Goal: Transaction & Acquisition: Purchase product/service

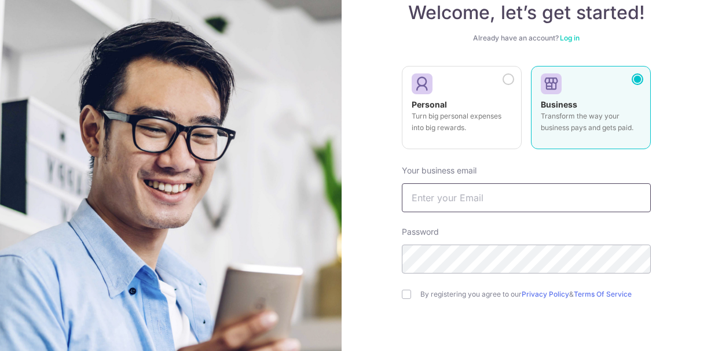
scroll to position [77, 0]
click at [531, 202] on input "text" at bounding box center [526, 197] width 249 height 29
type input "[EMAIL_ADDRESS][DOMAIN_NAME]"
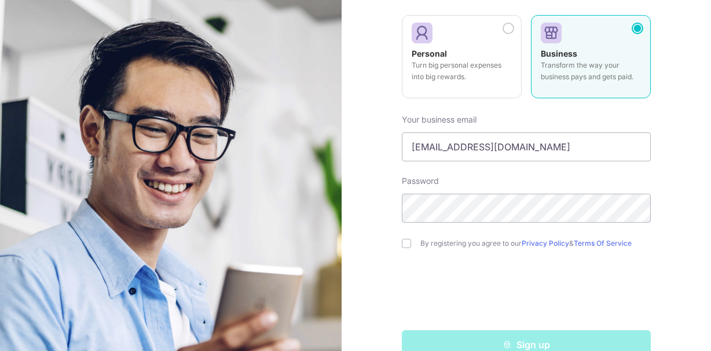
scroll to position [135, 0]
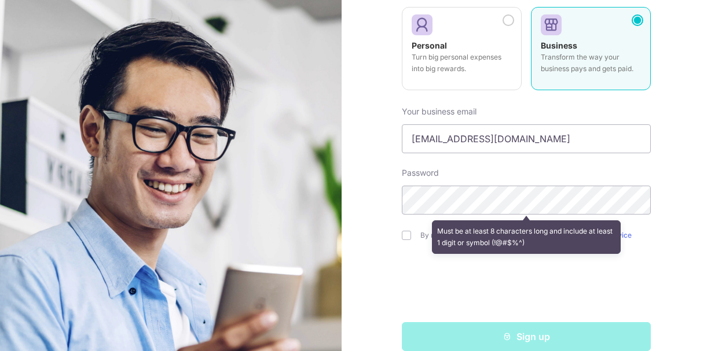
click at [383, 236] on div "Welcome, let’s get started! Already have an account? Log in Personal Turn big p…" at bounding box center [526, 175] width 369 height 351
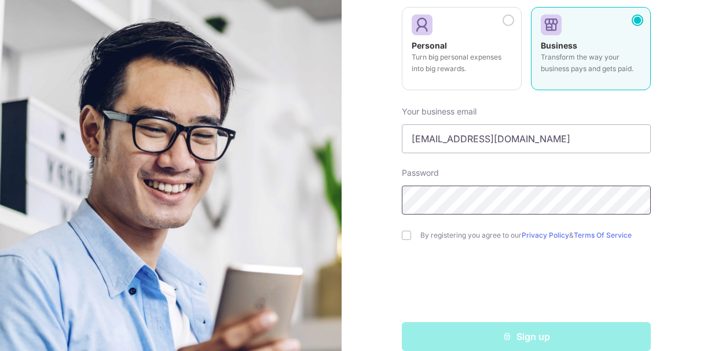
click at [402, 215] on div at bounding box center [402, 215] width 0 height 0
click at [377, 249] on div "Welcome, let’s get started! Already have an account? Log in Personal Turn big p…" at bounding box center [526, 175] width 369 height 351
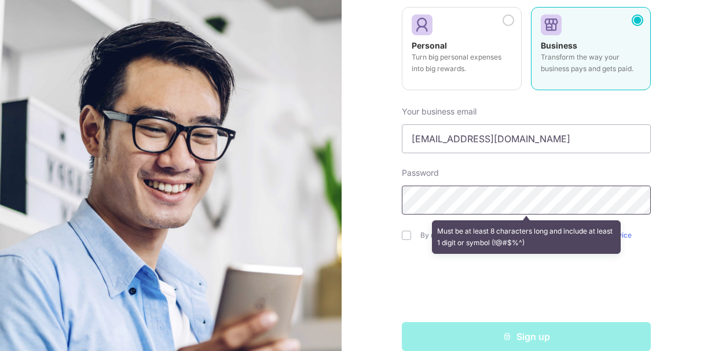
click at [402, 215] on div at bounding box center [402, 215] width 0 height 0
click at [677, 204] on div "Welcome, let’s get started! Already have an account? Log in Personal Turn big p…" at bounding box center [526, 175] width 369 height 351
click at [408, 236] on div "Must be at least 8 characters long and include at least 1 digit or symbol (!@#$…" at bounding box center [526, 237] width 249 height 43
click at [376, 273] on div "Welcome, let’s get started! Already have an account? Log in Personal Turn big p…" at bounding box center [526, 175] width 369 height 351
click at [405, 237] on div "Must be at least 8 characters long and include at least 1 digit or symbol (!@#$…" at bounding box center [526, 237] width 249 height 43
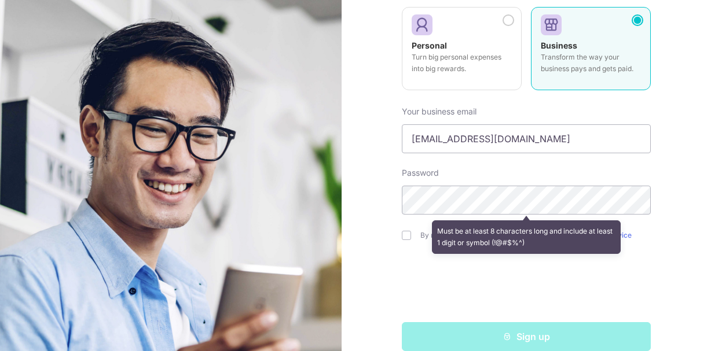
click at [397, 298] on div "Welcome, let’s get started! Already have an account? Log in Personal Turn big p…" at bounding box center [526, 175] width 369 height 351
click at [449, 332] on div "Sign up" at bounding box center [526, 336] width 263 height 29
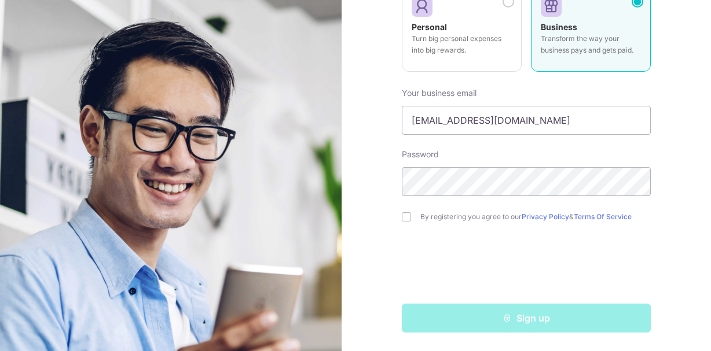
click at [677, 324] on div "Welcome, let’s get started! Already have an account? Log in Personal Turn big p…" at bounding box center [526, 175] width 369 height 351
click at [407, 217] on input "checkbox" at bounding box center [406, 216] width 9 height 9
checkbox input "true"
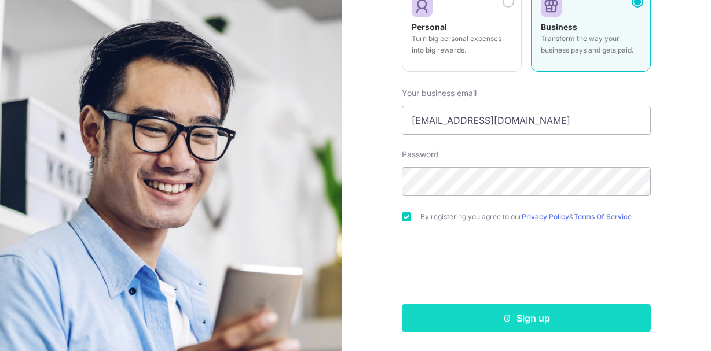
click at [458, 311] on button "Sign up" at bounding box center [526, 318] width 249 height 29
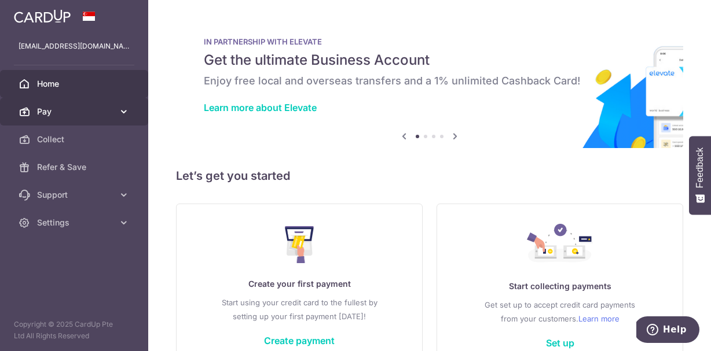
click at [120, 110] on icon at bounding box center [124, 112] width 12 height 12
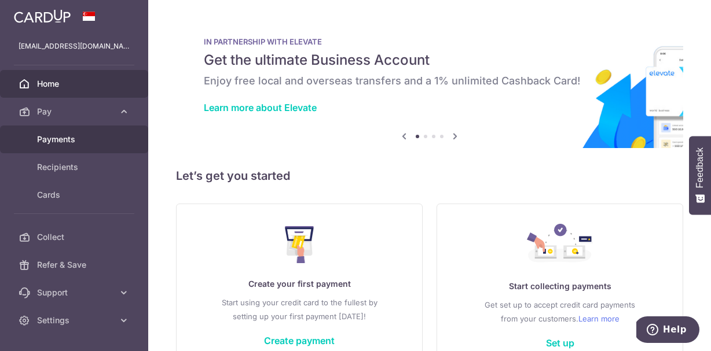
click at [63, 145] on span "Payments" at bounding box center [75, 140] width 76 height 12
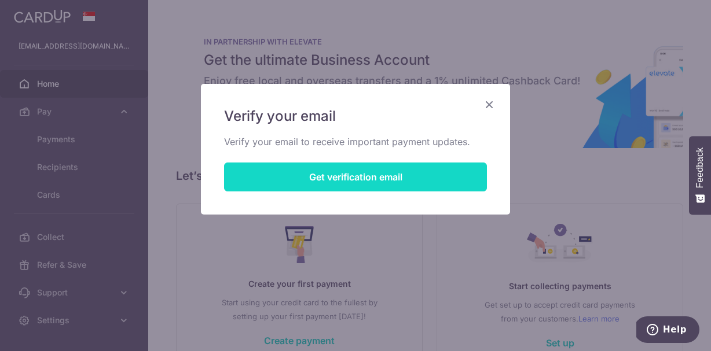
click at [359, 175] on button "Get verification email" at bounding box center [355, 177] width 263 height 29
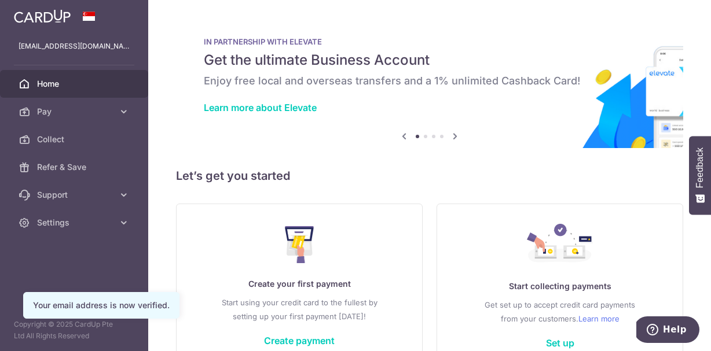
scroll to position [71, 0]
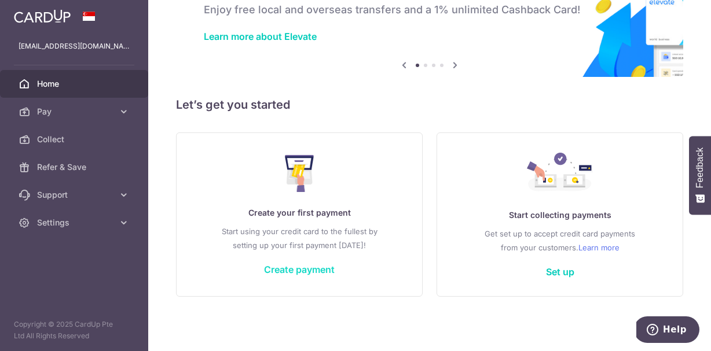
click at [276, 270] on link "Create payment" at bounding box center [299, 270] width 71 height 12
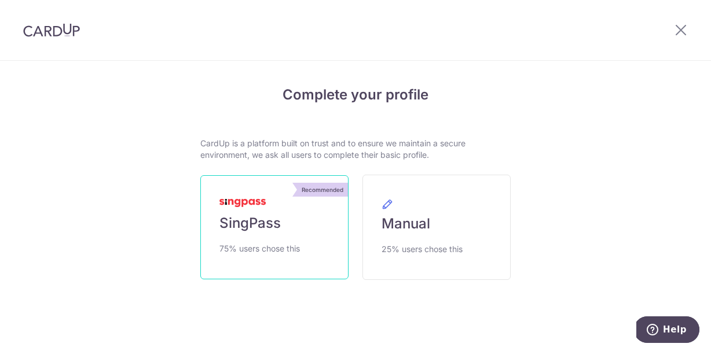
click at [295, 220] on link "Recommended SingPass 75% users chose this" at bounding box center [274, 227] width 148 height 104
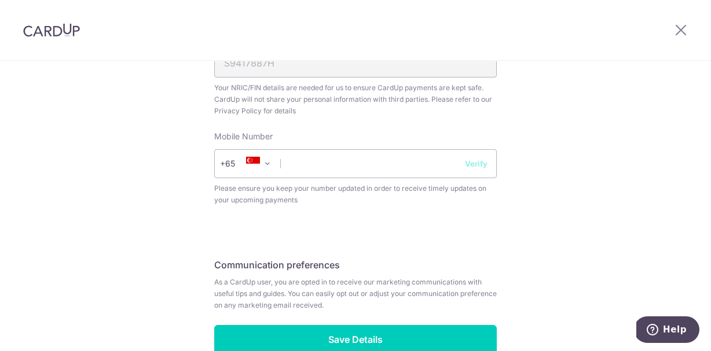
scroll to position [459, 0]
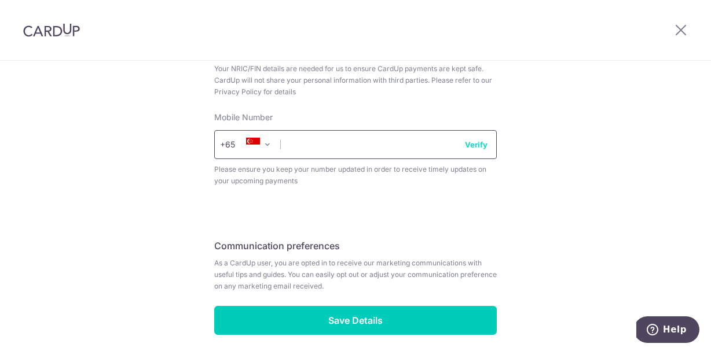
click at [381, 152] on input "text" at bounding box center [355, 144] width 283 height 29
type input "98270053"
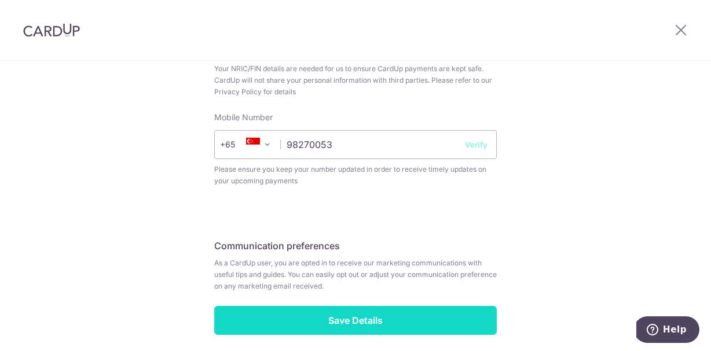
click at [326, 331] on input "Save Details" at bounding box center [355, 320] width 283 height 29
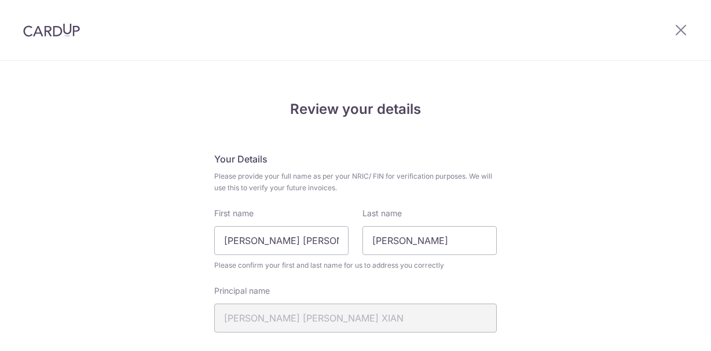
scroll to position [399, 0]
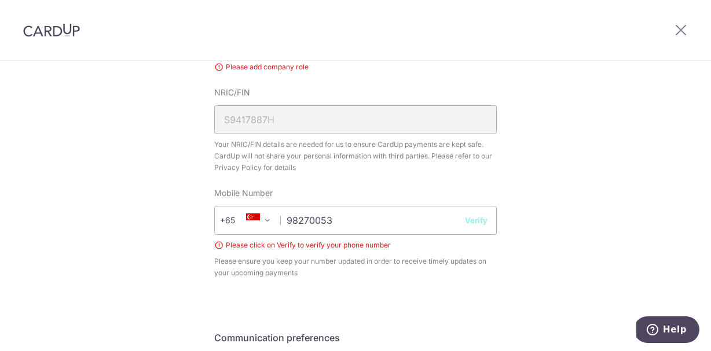
click at [467, 225] on button "Verify" at bounding box center [476, 221] width 23 height 12
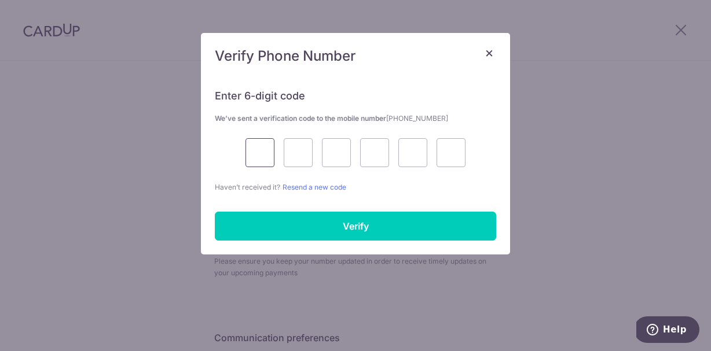
click at [259, 156] on input "text" at bounding box center [259, 152] width 29 height 29
type input "7"
type input "1"
type input "2"
type input "8"
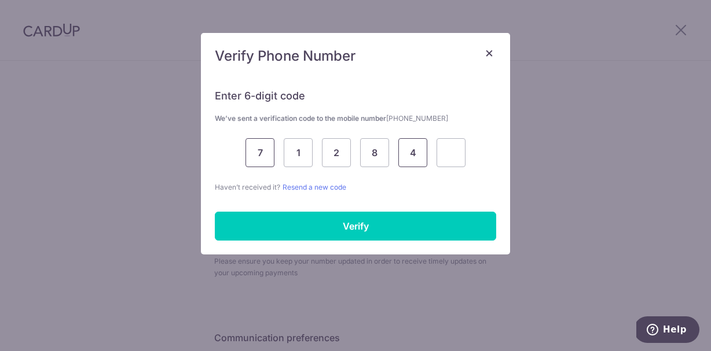
type input "4"
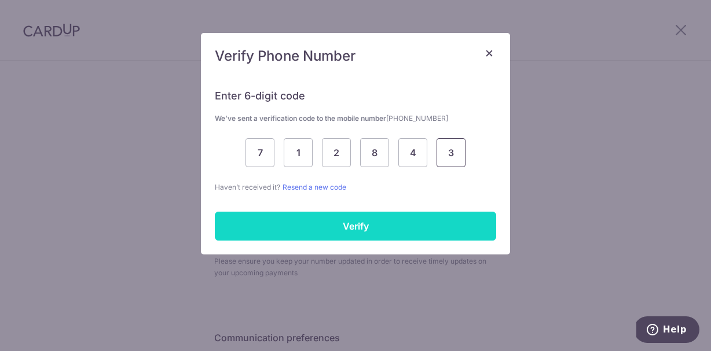
type input "3"
click at [239, 219] on input "Verify" at bounding box center [355, 226] width 281 height 29
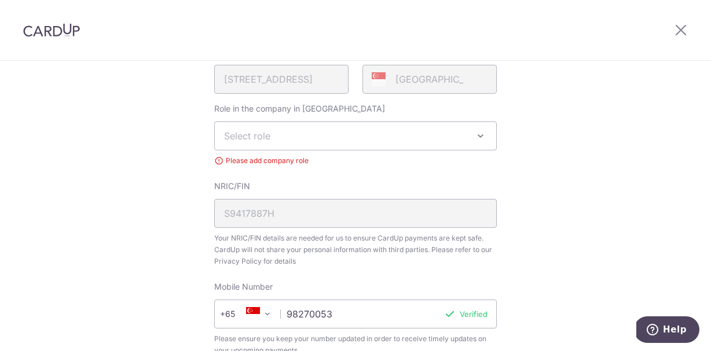
scroll to position [287, 0]
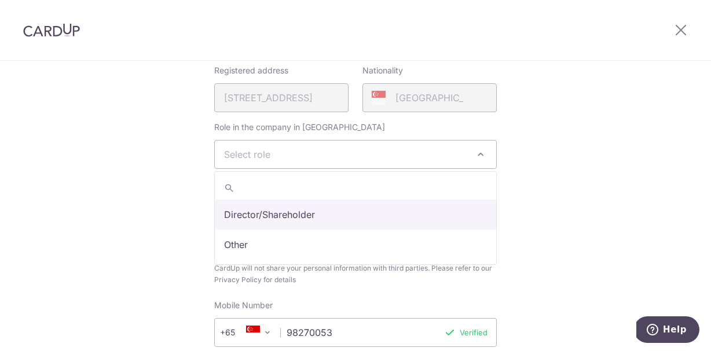
click at [275, 159] on span "Select role" at bounding box center [355, 155] width 281 height 28
select select "director"
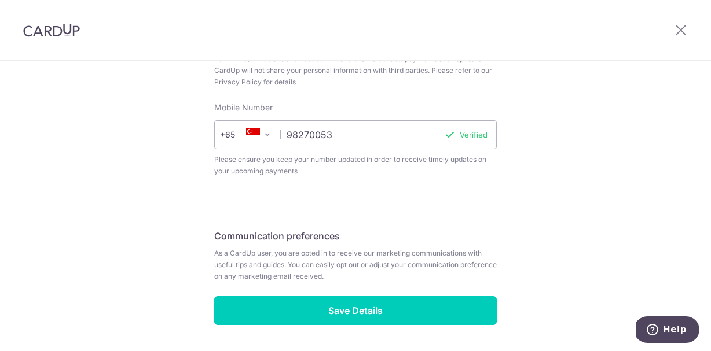
scroll to position [522, 0]
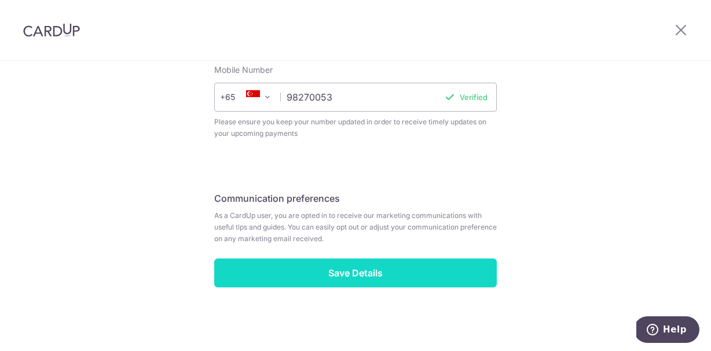
click at [256, 274] on input "Save Details" at bounding box center [355, 273] width 283 height 29
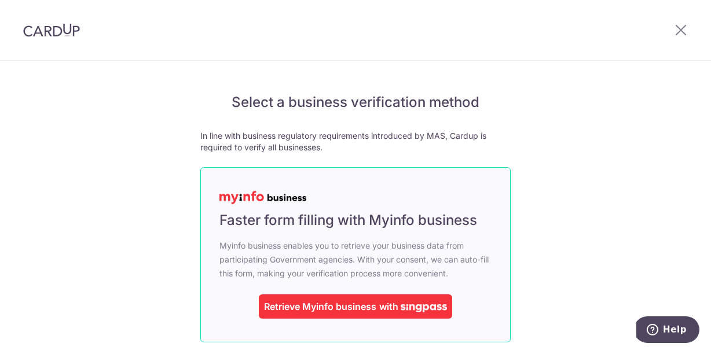
click at [338, 307] on div "Retrieve Myinfo business" at bounding box center [320, 307] width 112 height 14
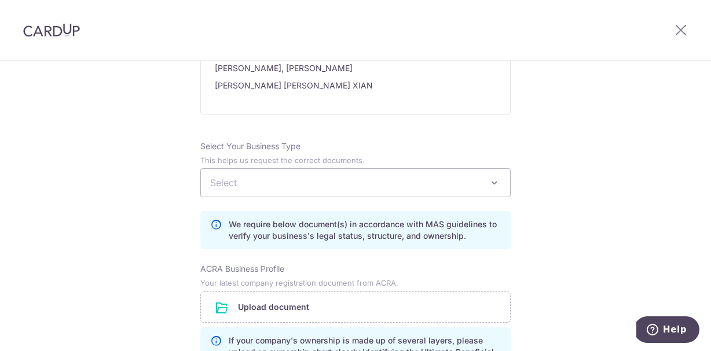
scroll to position [772, 0]
click at [270, 185] on span "Select" at bounding box center [355, 184] width 309 height 28
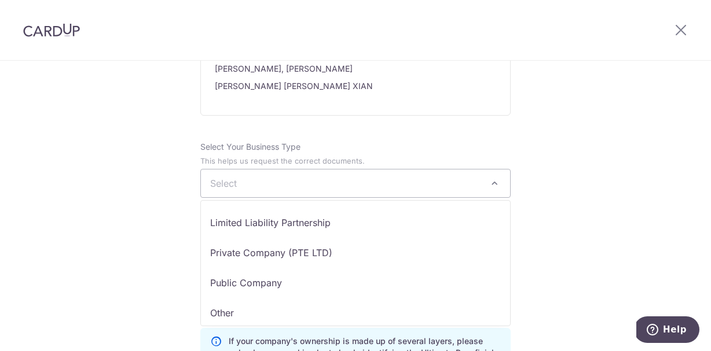
scroll to position [95, 0]
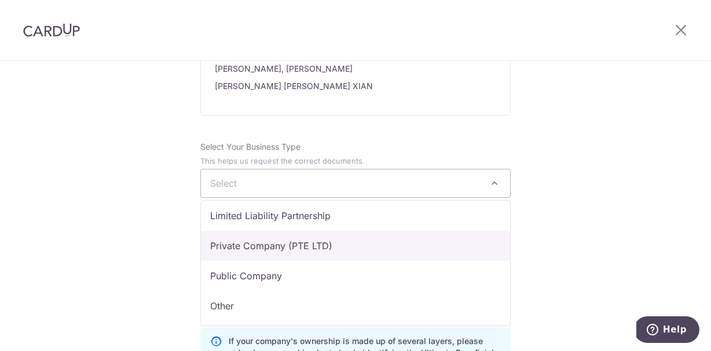
select select "Private Company (PTE LTD)"
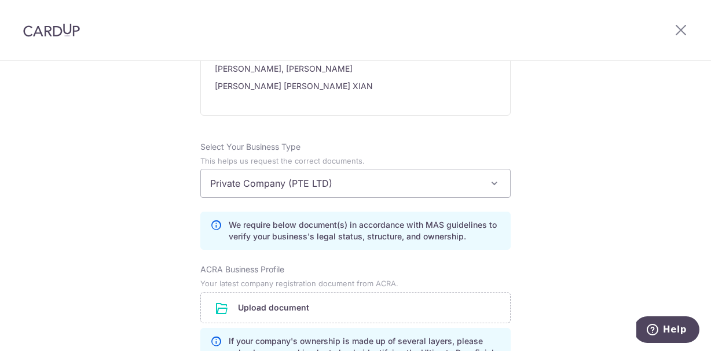
click at [155, 259] on div "Review the company details Company details View all The following details are r…" at bounding box center [355, 108] width 711 height 1639
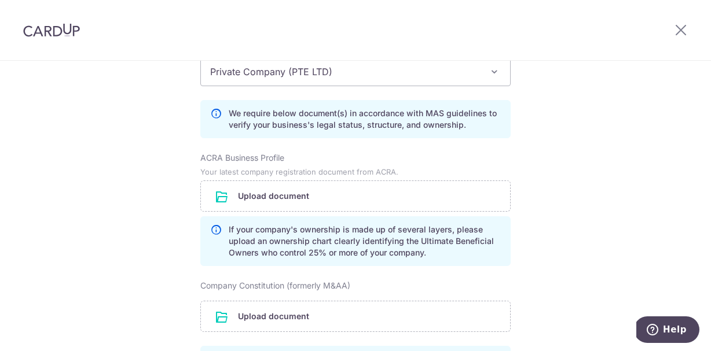
scroll to position [884, 0]
click at [284, 188] on input "file" at bounding box center [355, 196] width 309 height 30
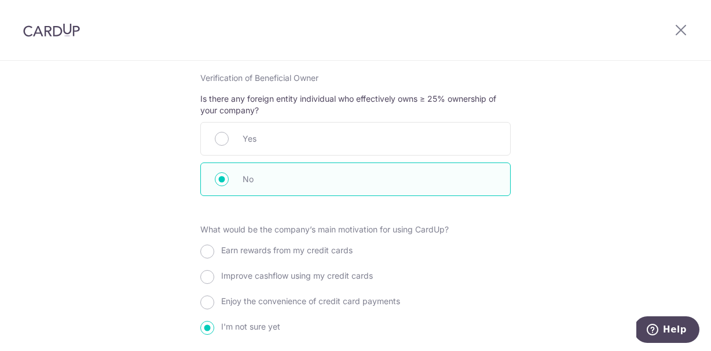
scroll to position [1280, 0]
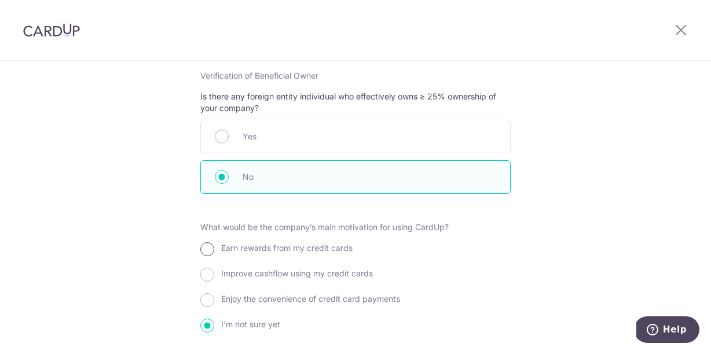
click at [207, 253] on input "Earn rewards from my credit cards" at bounding box center [207, 250] width 14 height 14
radio input "true"
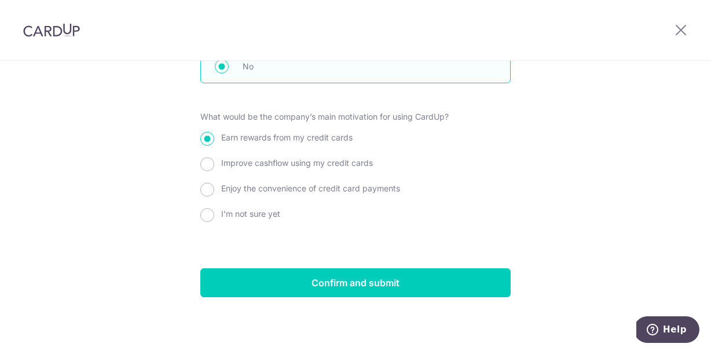
scroll to position [1386, 0]
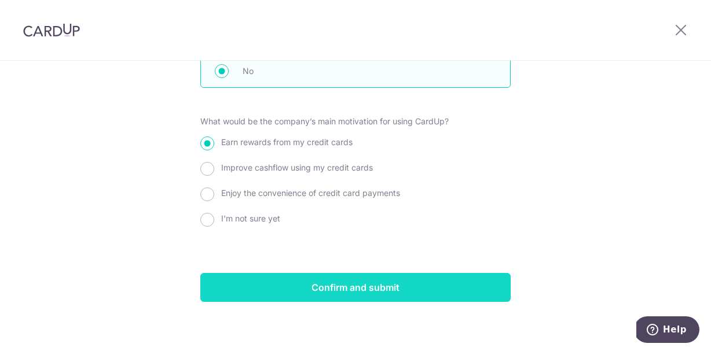
click at [405, 276] on input "Confirm and submit" at bounding box center [355, 287] width 310 height 29
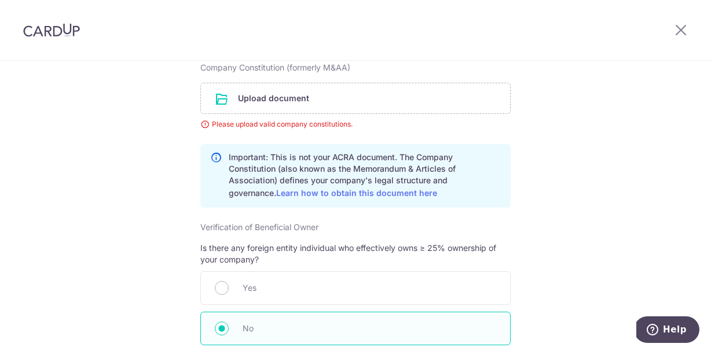
scroll to position [1186, 0]
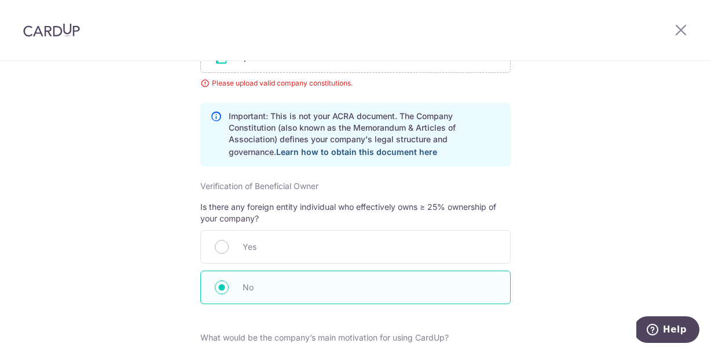
click at [280, 155] on link "Learn how to obtain this document here" at bounding box center [356, 152] width 161 height 10
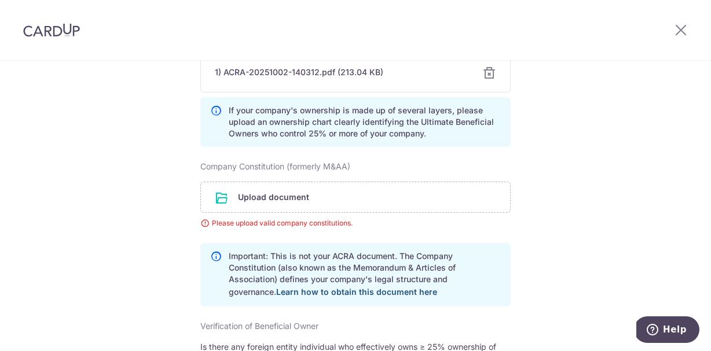
scroll to position [1045, 0]
click at [316, 294] on link "Learn how to obtain this document here" at bounding box center [356, 293] width 161 height 10
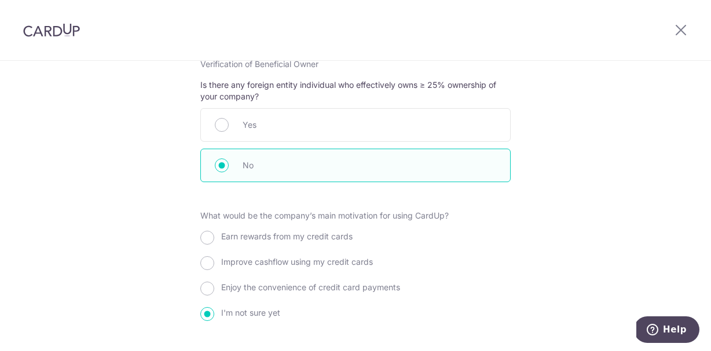
scroll to position [1450, 0]
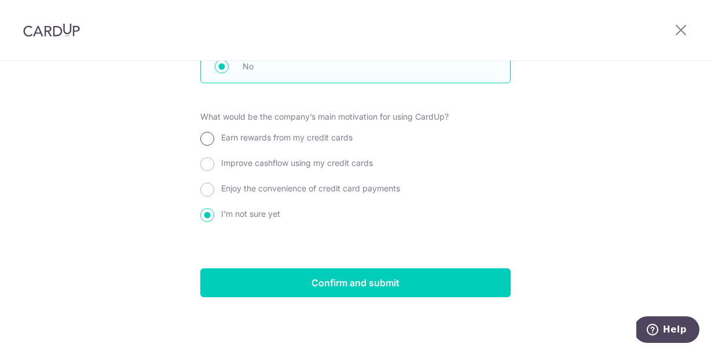
click at [210, 139] on input "Earn rewards from my credit cards" at bounding box center [207, 139] width 14 height 14
radio input "true"
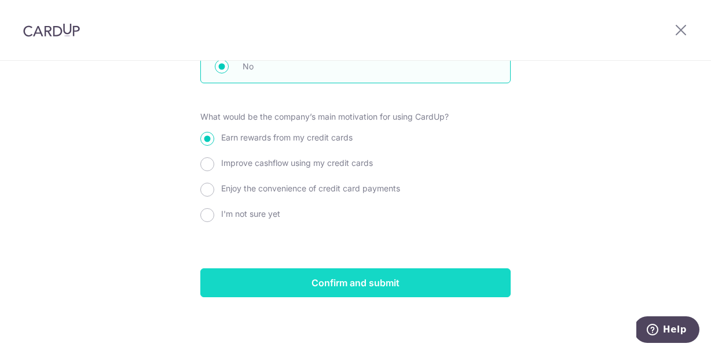
click at [340, 284] on input "Confirm and submit" at bounding box center [355, 283] width 310 height 29
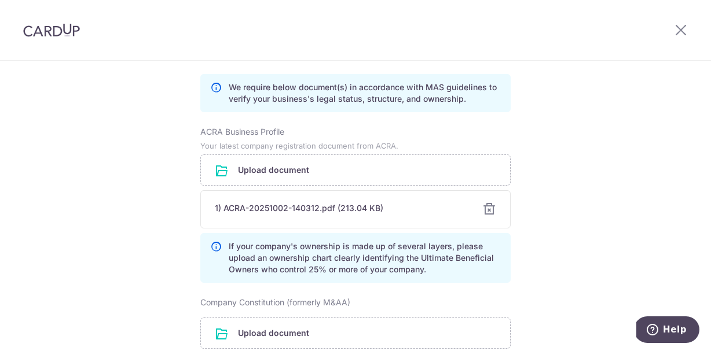
scroll to position [903, 0]
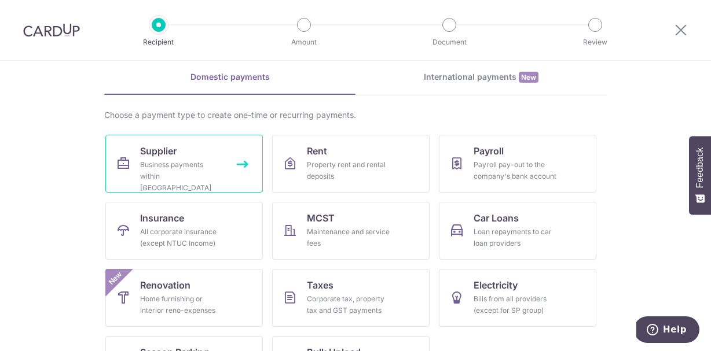
scroll to position [100, 0]
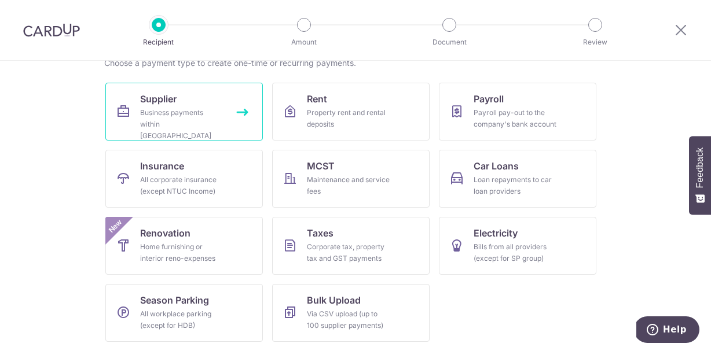
click at [226, 113] on link "Supplier Business payments within [GEOGRAPHIC_DATA]" at bounding box center [183, 112] width 157 height 58
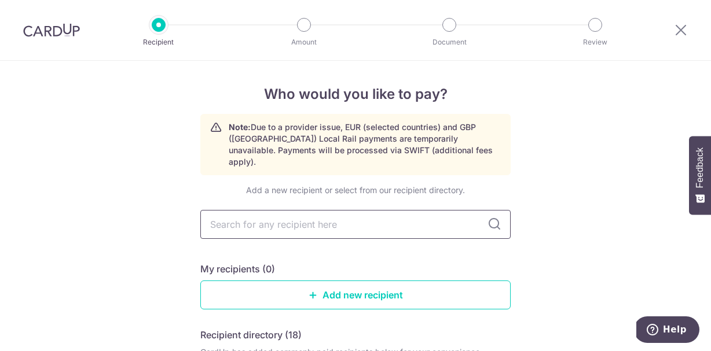
click at [306, 218] on input "text" at bounding box center [355, 224] width 310 height 29
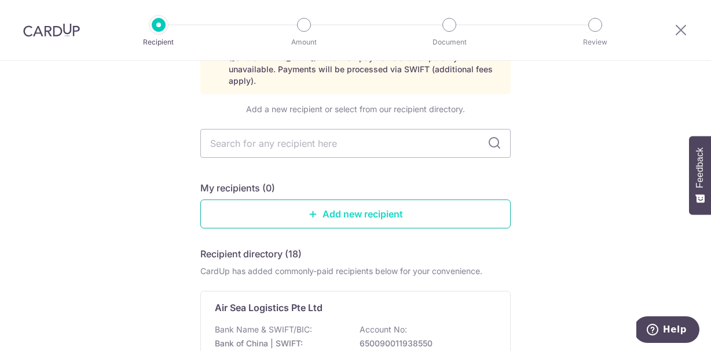
scroll to position [82, 0]
click at [353, 208] on link "Add new recipient" at bounding box center [355, 213] width 310 height 29
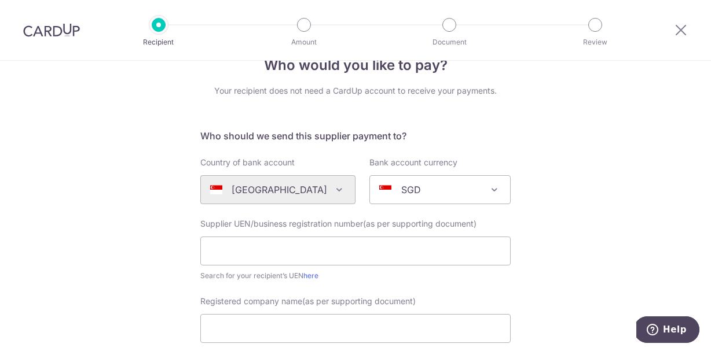
scroll to position [25, 0]
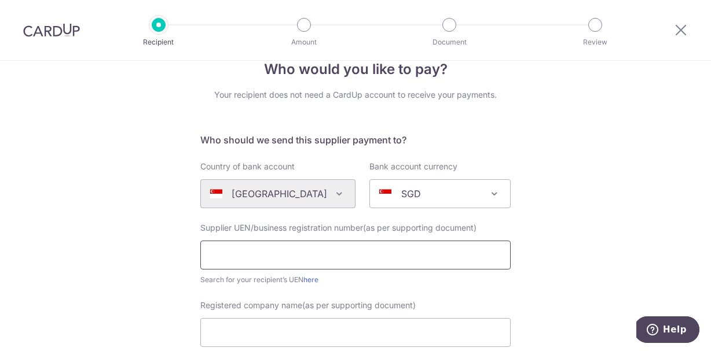
click at [284, 260] on input "text" at bounding box center [355, 255] width 310 height 29
paste input "Sensory Project Pte Ltd"
type input "Sensory Project Pte Ltd"
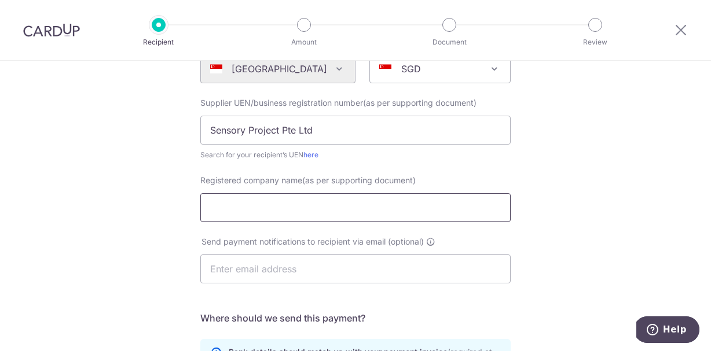
click at [310, 208] on input "Registered company name(as per supporting document)" at bounding box center [355, 207] width 310 height 29
paste input "Sensory Project Pte Ltd"
type input "Sensory Project Pte Ltd"
click at [352, 119] on input "Sensory Project Pte Ltd" at bounding box center [355, 130] width 310 height 29
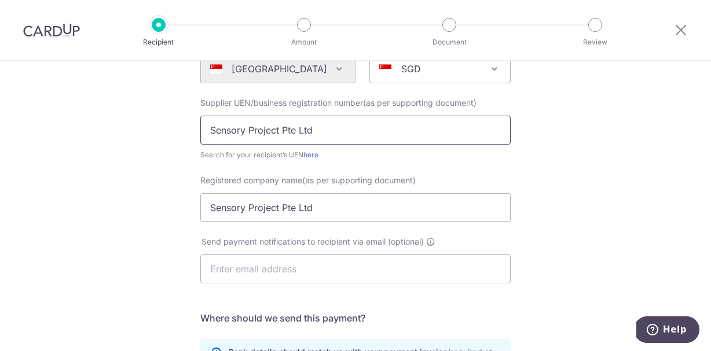
click at [352, 119] on input "Sensory Project Pte Ltd" at bounding box center [355, 130] width 310 height 29
click at [278, 280] on input "text" at bounding box center [355, 269] width 310 height 29
click at [130, 237] on div "Who would you like to pay? Your recipient does not need a CardUp account to rec…" at bounding box center [355, 262] width 711 height 702
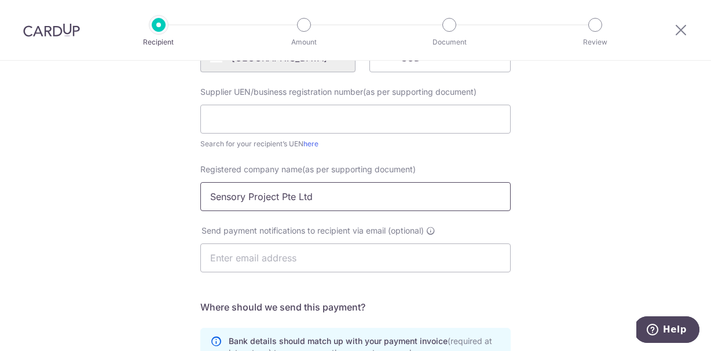
click at [363, 199] on input "Sensory Project Pte Ltd" at bounding box center [355, 196] width 310 height 29
paste input "TEG STUDIO PTE. LIMITED"
type input "TEG STUDIO PTE. LIMITED"
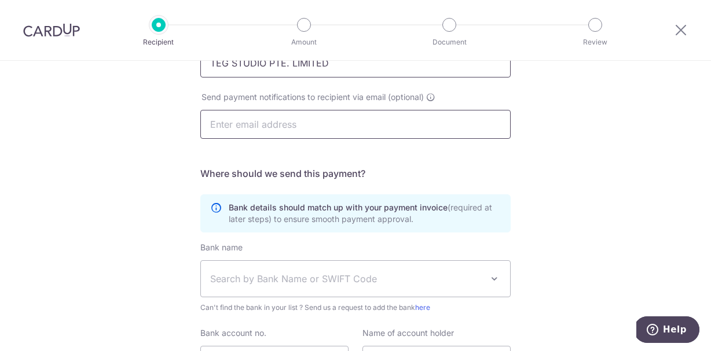
scroll to position [324, 0]
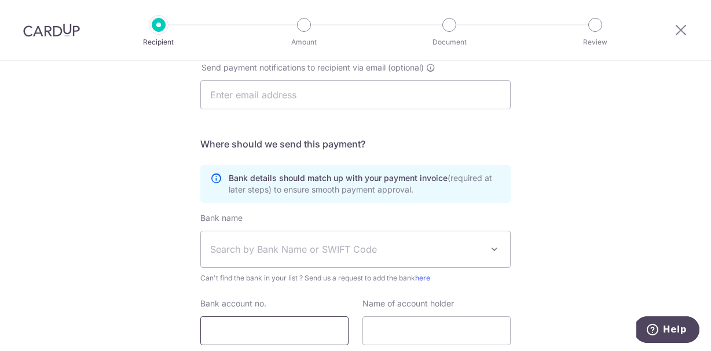
click at [265, 329] on input "Bank account no." at bounding box center [274, 331] width 148 height 29
paste input "885215187869"
type input "885215187869"
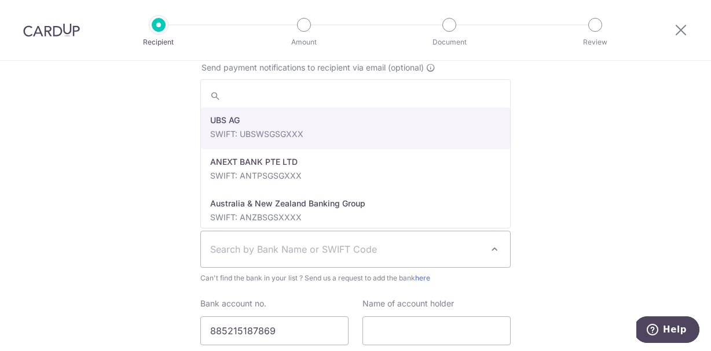
click at [261, 248] on span "Search by Bank Name or SWIFT Code" at bounding box center [346, 250] width 272 height 14
type input "DBS Bank Ltd"
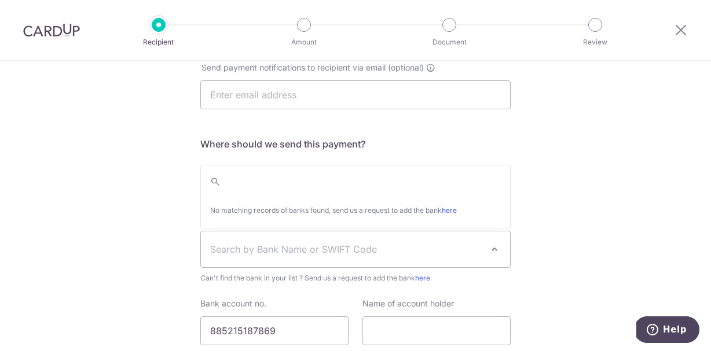
click at [168, 267] on div "Who would you like to pay? Your recipient does not need a CardUp account to rec…" at bounding box center [355, 88] width 711 height 702
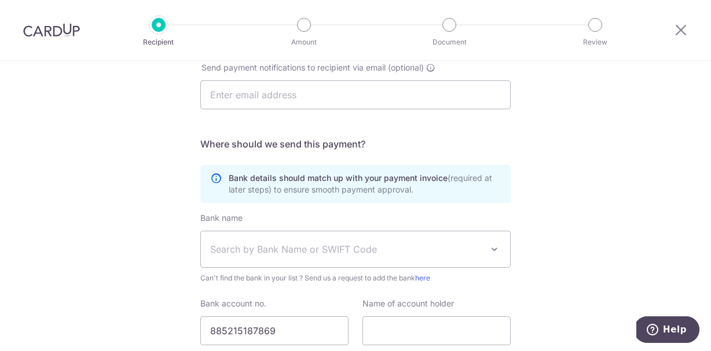
click at [267, 248] on span "Search by Bank Name or SWIFT Code" at bounding box center [346, 250] width 272 height 14
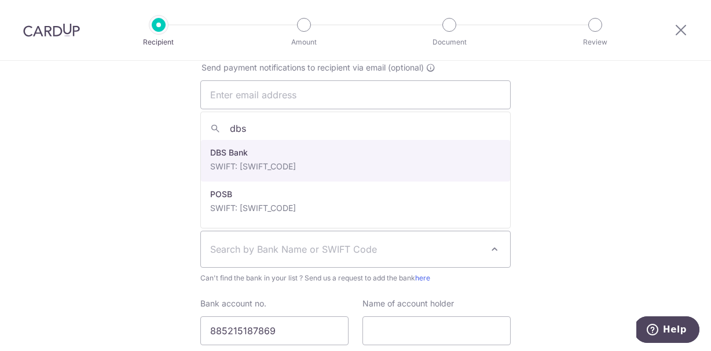
type input "dbs"
select select "6"
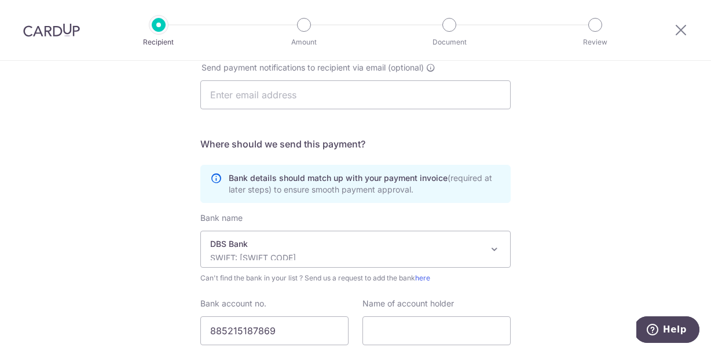
click at [135, 263] on div "Who would you like to pay? Your recipient does not need a CardUp account to rec…" at bounding box center [355, 88] width 711 height 702
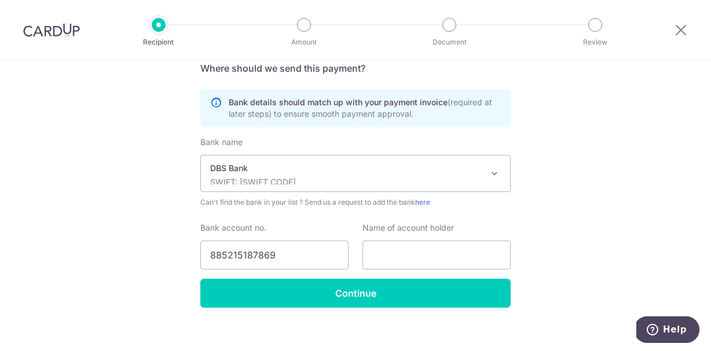
scroll to position [411, 0]
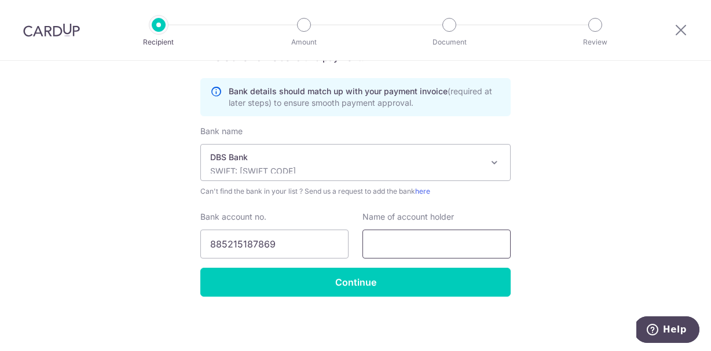
click at [439, 237] on input "text" at bounding box center [436, 244] width 148 height 29
paste input "TEG STUDIO PTE. LIMITED"
type input "TEG STUDIO PTE. LIMITED"
click at [149, 250] on div "Who would you like to pay? Your recipient does not need a CardUp account to rec…" at bounding box center [355, 1] width 711 height 702
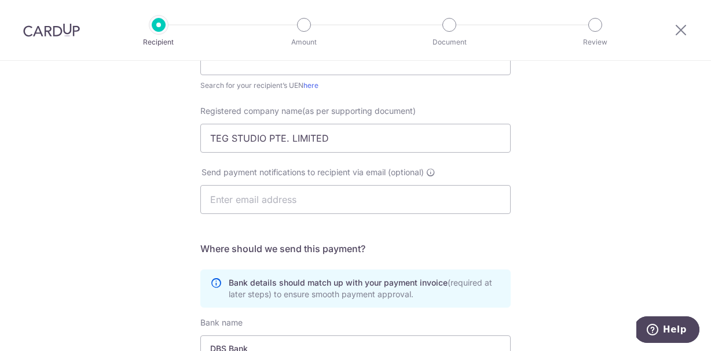
scroll to position [218, 0]
click at [276, 205] on input "text" at bounding box center [355, 200] width 310 height 29
paste input "jerry@thatecommerceguy.com"
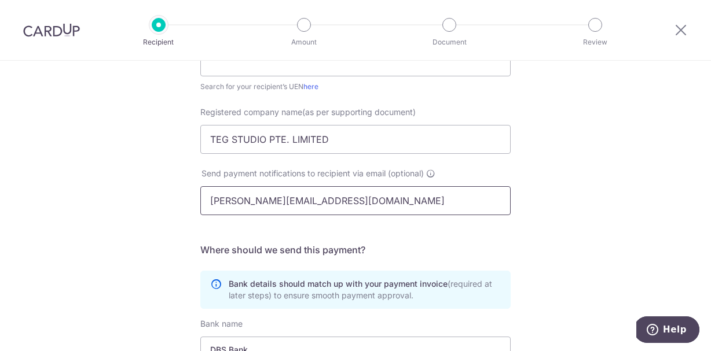
type input "jerry@thatecommerceguy.com"
click at [142, 248] on div "Who would you like to pay? Your recipient does not need a CardUp account to rec…" at bounding box center [355, 194] width 711 height 702
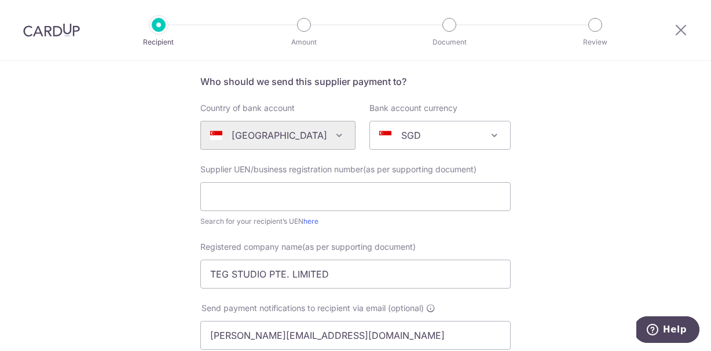
scroll to position [148, 0]
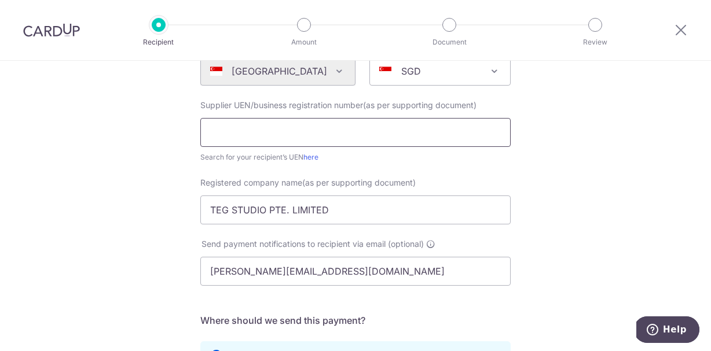
click at [302, 127] on input "text" at bounding box center [355, 132] width 310 height 29
paste input "53476319K"
type input "53476319K"
click at [140, 205] on div "Who would you like to pay? Your recipient does not need a CardUp account to rec…" at bounding box center [355, 264] width 711 height 702
click at [314, 159] on link "here" at bounding box center [310, 157] width 15 height 9
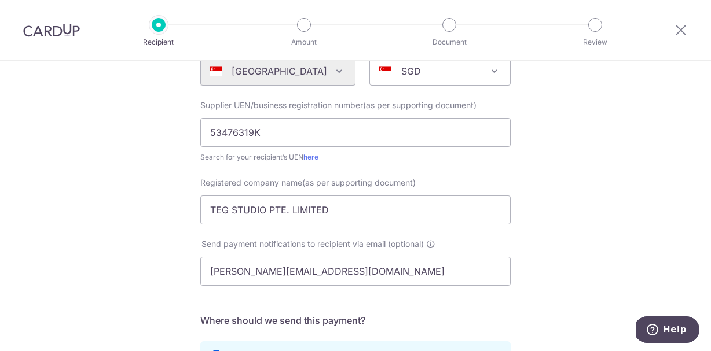
click at [149, 171] on div "Who would you like to pay? Your recipient does not need a CardUp account to rec…" at bounding box center [355, 264] width 711 height 702
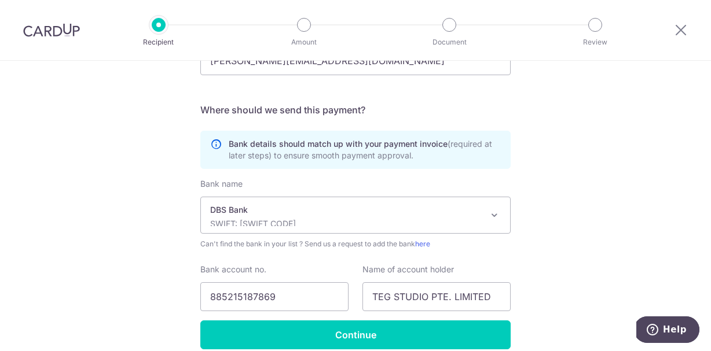
scroll to position [411, 0]
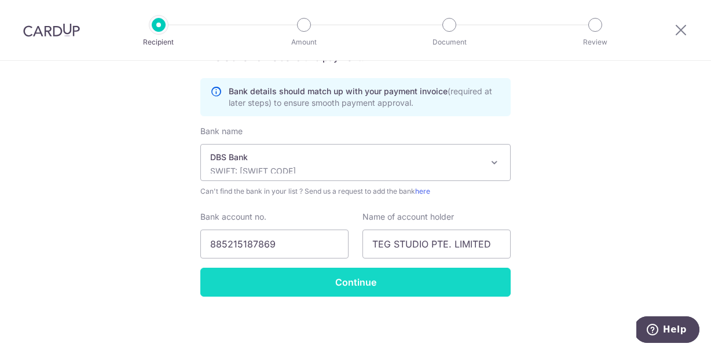
click at [246, 283] on input "Continue" at bounding box center [355, 282] width 310 height 29
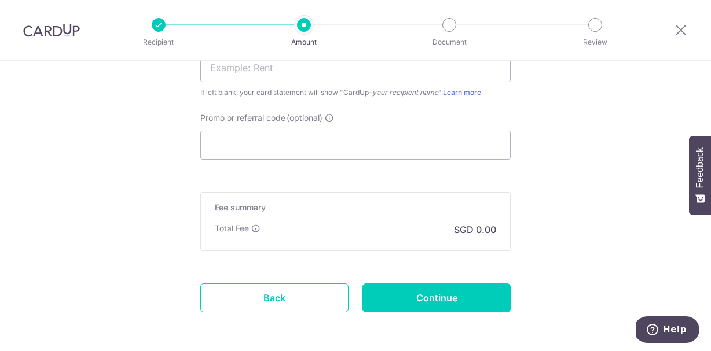
scroll to position [834, 0]
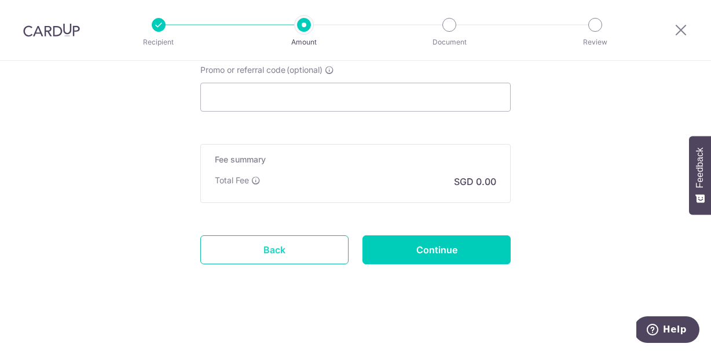
click at [266, 243] on link "Back" at bounding box center [274, 250] width 148 height 29
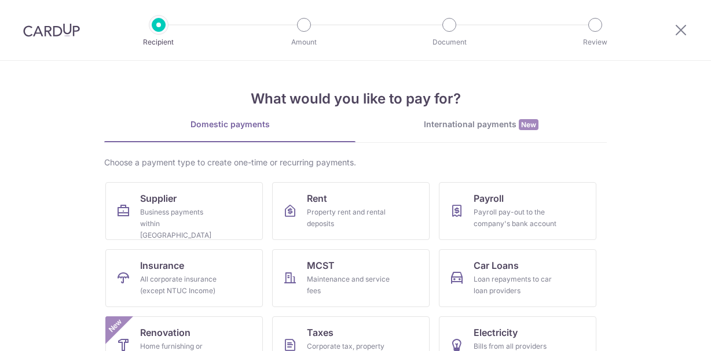
click at [63, 33] on img at bounding box center [51, 30] width 57 height 14
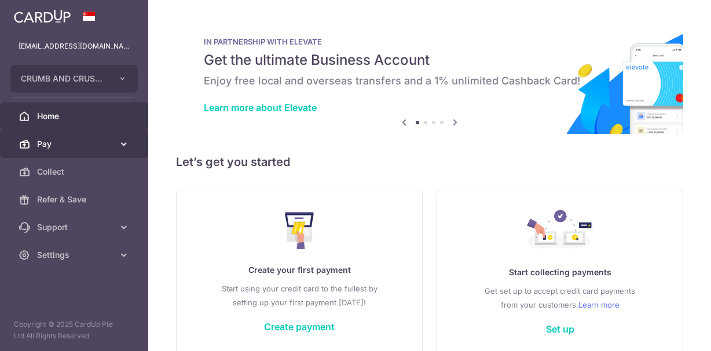
click at [60, 146] on span "Pay" at bounding box center [75, 144] width 76 height 12
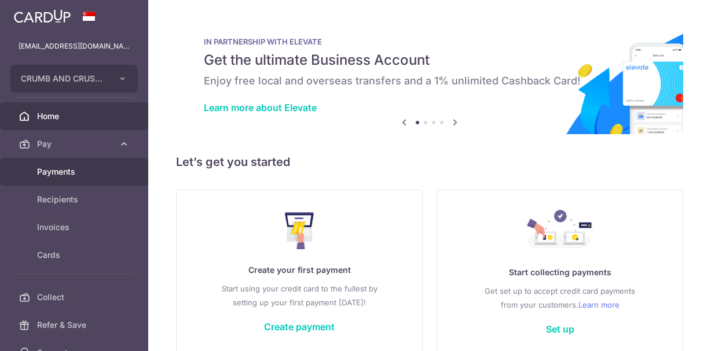
click at [63, 168] on span "Payments" at bounding box center [75, 172] width 76 height 12
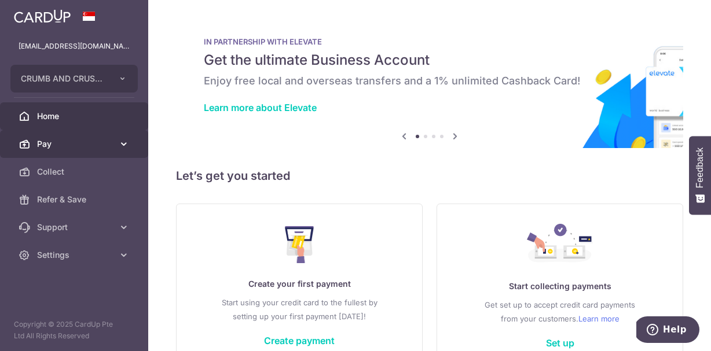
click at [88, 137] on link "Pay" at bounding box center [74, 144] width 148 height 28
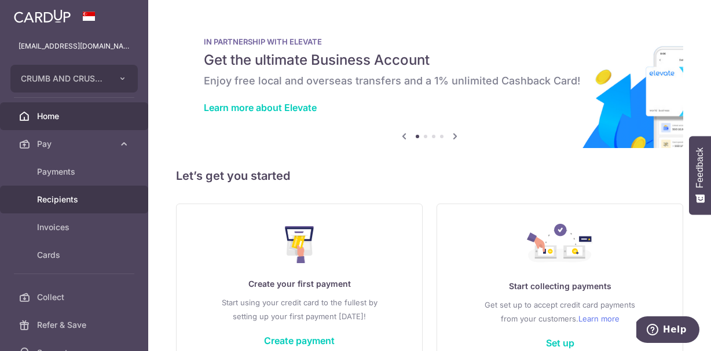
click at [72, 206] on link "Recipients" at bounding box center [74, 200] width 148 height 28
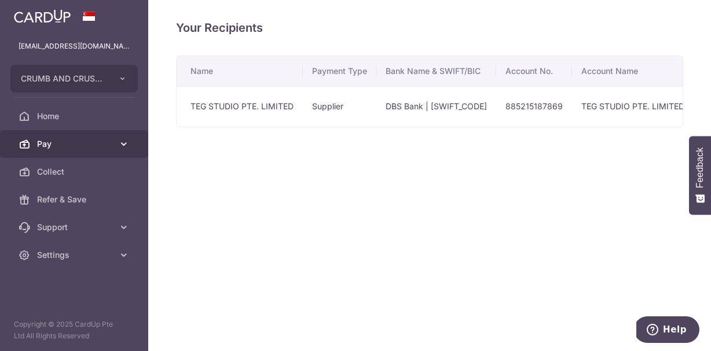
click at [111, 136] on link "Pay" at bounding box center [74, 144] width 148 height 28
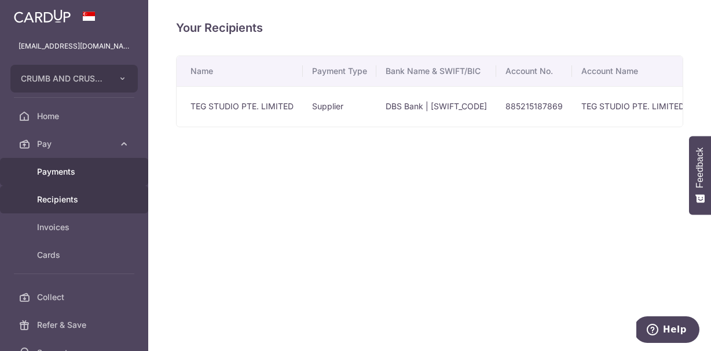
click at [99, 172] on span "Payments" at bounding box center [75, 172] width 76 height 12
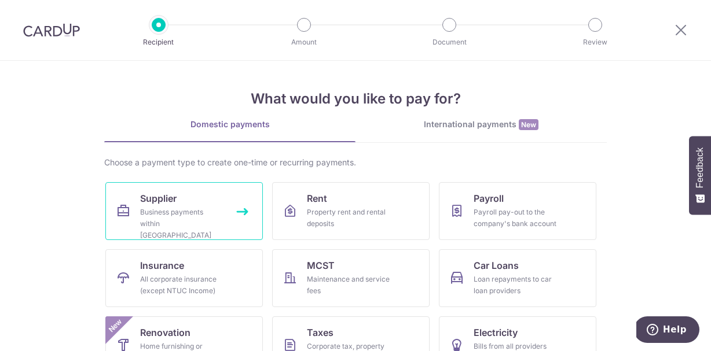
click at [191, 206] on link "Supplier Business payments within Singapore" at bounding box center [183, 211] width 157 height 58
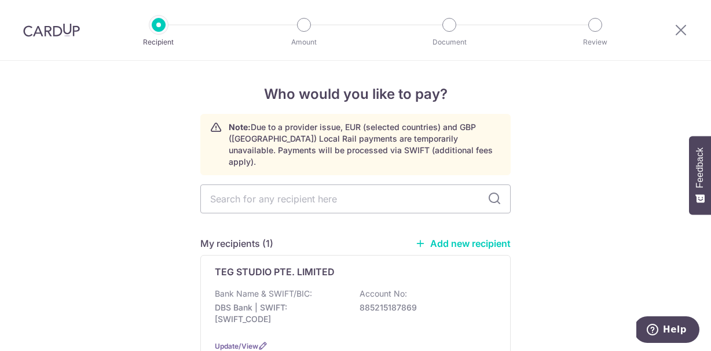
scroll to position [15, 0]
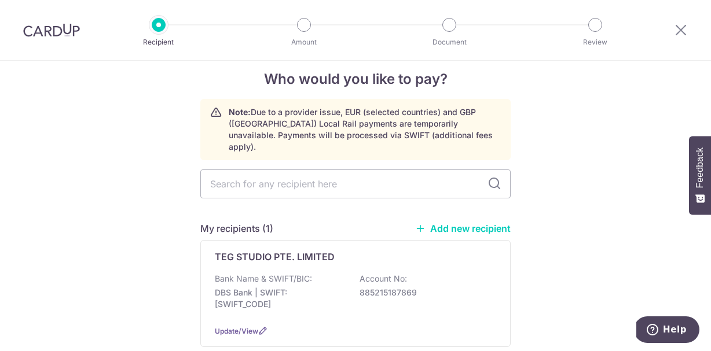
click at [449, 222] on div "My recipients (1) Add new recipient" at bounding box center [355, 229] width 310 height 14
click at [434, 223] on link "Add new recipient" at bounding box center [463, 229] width 96 height 12
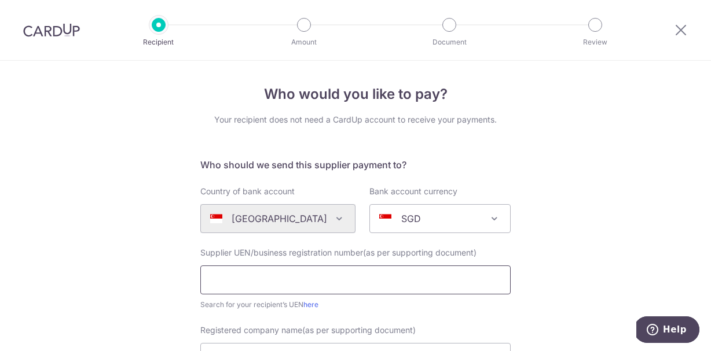
click at [265, 284] on input "text" at bounding box center [355, 280] width 310 height 29
paste input "202132882Z"
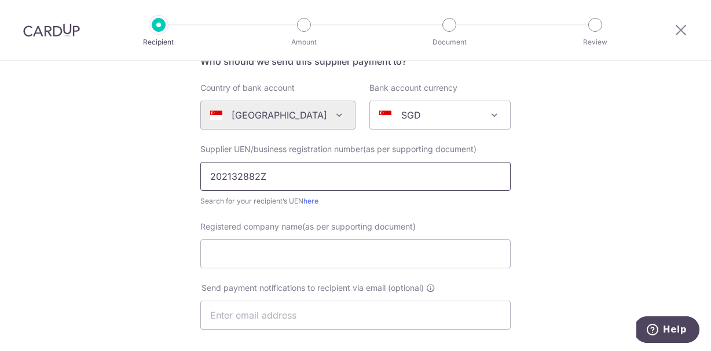
scroll to position [105, 0]
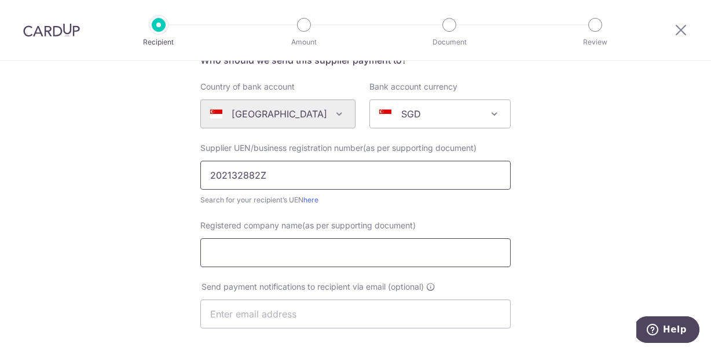
type input "202132882Z"
click at [251, 250] on input "Registered company name(as per supporting document)" at bounding box center [355, 253] width 310 height 29
click at [287, 255] on input "Registered company name(as per supporting document)" at bounding box center [355, 253] width 310 height 29
paste input "Sensory Project Pte Ltd"
type input "Sensory Project Pte Ltd"
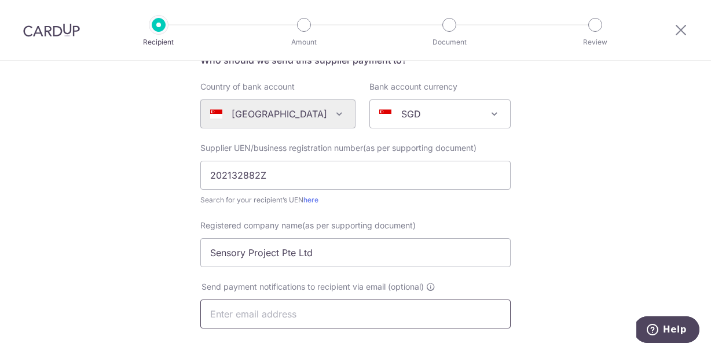
click at [244, 311] on input "text" at bounding box center [355, 314] width 310 height 29
click at [316, 316] on input "text" at bounding box center [355, 314] width 310 height 29
paste input "Sensory Project Pte Ltd"
type input "Sensory Project Pte Ltd"
click at [181, 292] on div "Who would you like to pay? Your recipient does not need a CardUp account to rec…" at bounding box center [355, 307] width 711 height 702
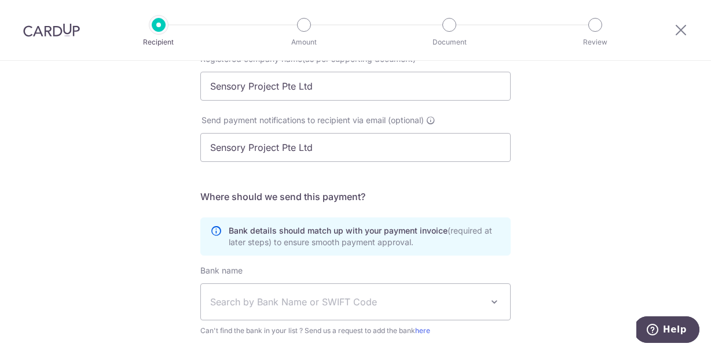
scroll to position [307, 0]
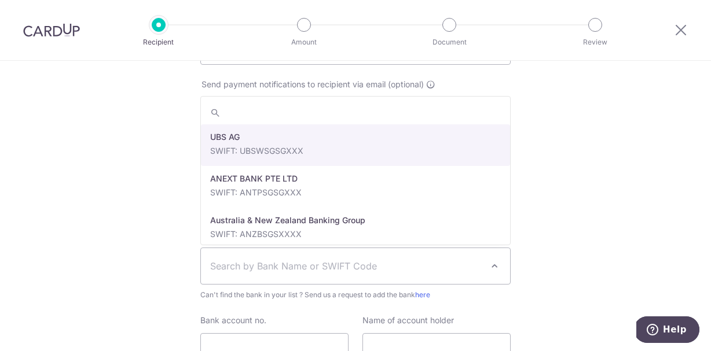
click at [334, 265] on span "Search by Bank Name or SWIFT Code" at bounding box center [346, 266] width 272 height 14
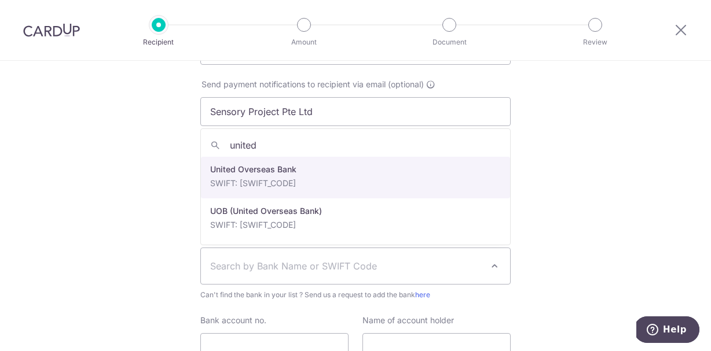
type input "united"
select select "23668"
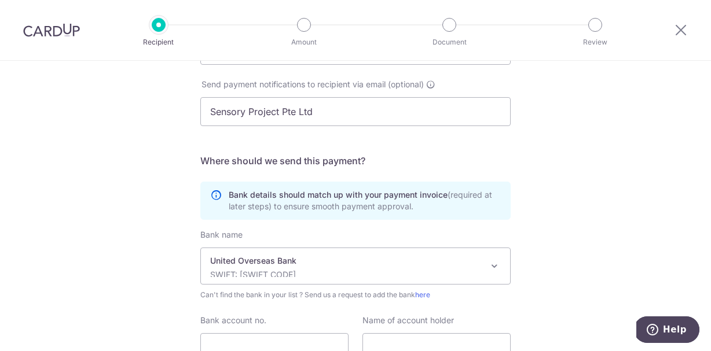
click at [118, 273] on div "Who would you like to pay? Your recipient does not need a CardUp account to rec…" at bounding box center [355, 104] width 711 height 702
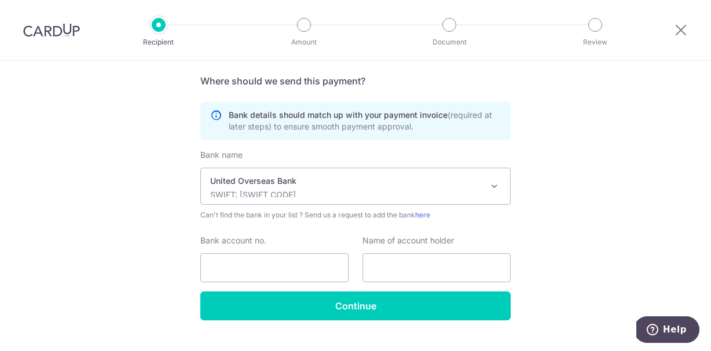
scroll to position [411, 0]
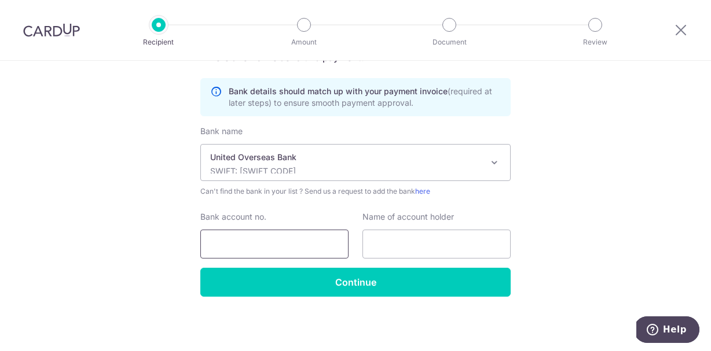
click at [262, 247] on input "Bank account no." at bounding box center [274, 244] width 148 height 29
click at [314, 247] on input "Bank account no." at bounding box center [274, 244] width 148 height 29
paste input "314-312-282-2"
type input "314-312-282-2"
click at [421, 247] on input "text" at bounding box center [436, 244] width 148 height 29
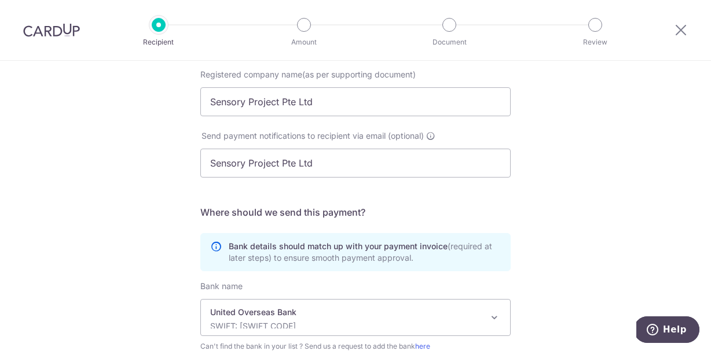
scroll to position [256, 0]
click at [346, 167] on input "Sensory Project Pte Ltd" at bounding box center [355, 162] width 310 height 29
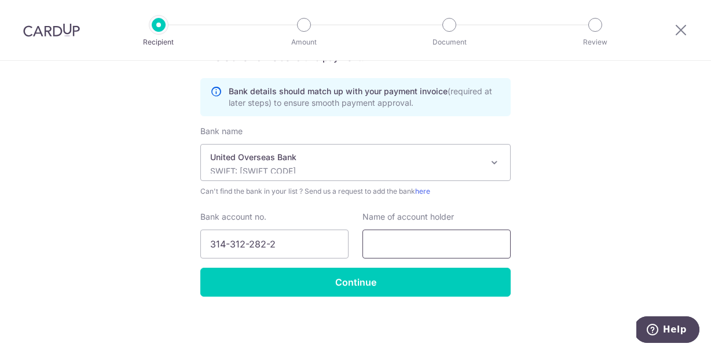
click at [390, 252] on input "text" at bounding box center [436, 244] width 148 height 29
paste input "Sensory Project Pte Ltd"
type input "Sensory Project Pte Ltd"
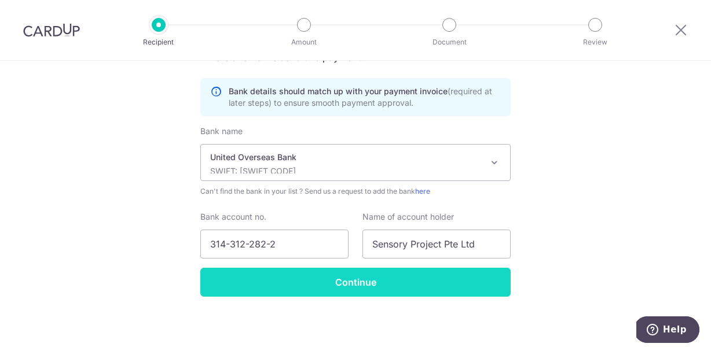
click at [355, 290] on input "Continue" at bounding box center [355, 282] width 310 height 29
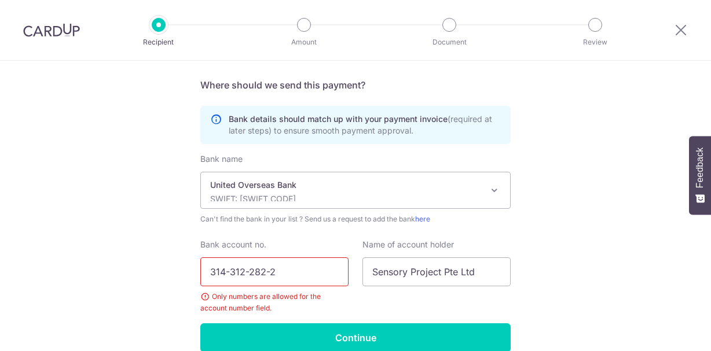
scroll to position [401, 0]
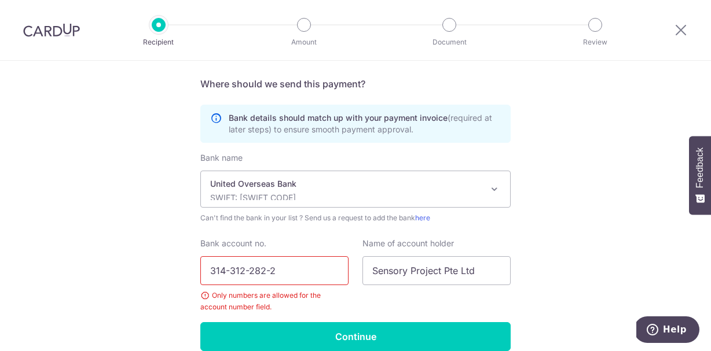
click at [230, 272] on input "314-312-282-2" at bounding box center [274, 270] width 148 height 29
click at [246, 271] on input "314312-282-2" at bounding box center [274, 270] width 148 height 29
click at [263, 272] on input "314312282-2" at bounding box center [274, 270] width 148 height 29
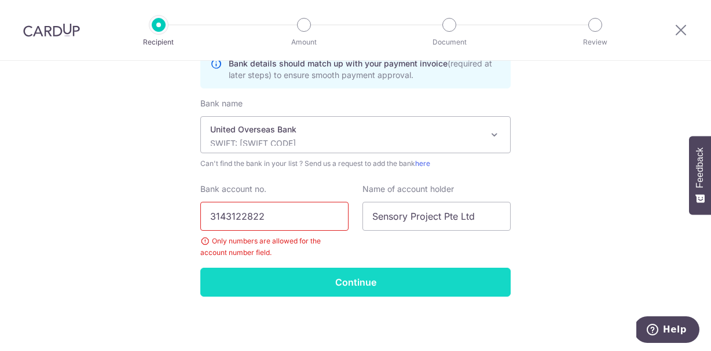
type input "3143122822"
click at [248, 283] on input "Continue" at bounding box center [355, 282] width 310 height 29
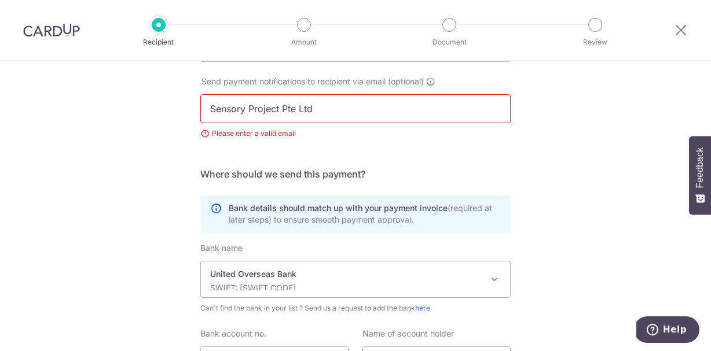
scroll to position [278, 0]
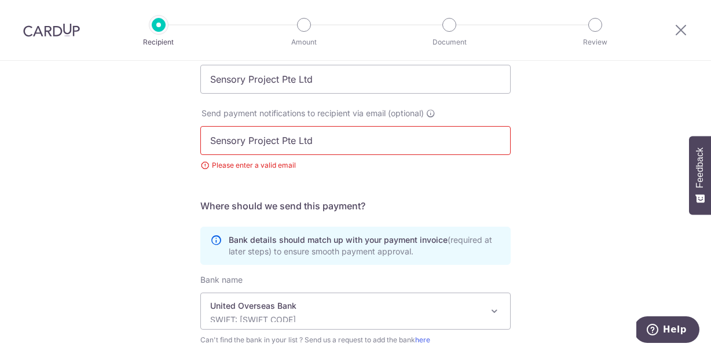
click at [306, 140] on input "Sensory Project Pte Ltd" at bounding box center [355, 140] width 310 height 29
paste input "text"
click at [306, 140] on input "Sensory Project Pte Ltd" at bounding box center [355, 140] width 310 height 29
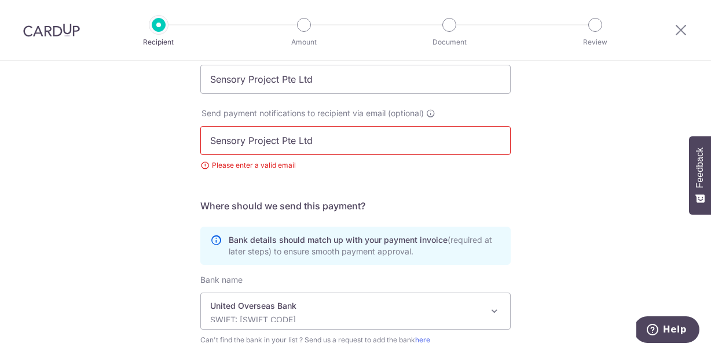
click at [306, 140] on input "Sensory Project Pte Ltd" at bounding box center [355, 140] width 310 height 29
click at [305, 151] on input "text" at bounding box center [355, 140] width 310 height 29
paste input "[EMAIL_ADDRESS][DOMAIN_NAME]"
type input "[EMAIL_ADDRESS][DOMAIN_NAME]"
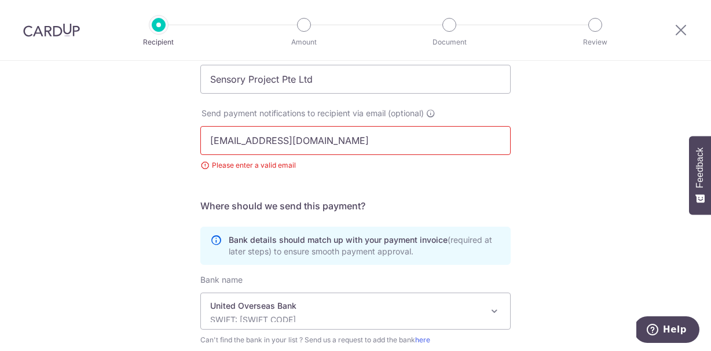
click at [153, 210] on div "Who would you like to pay? Your recipient does not need a CardUp account to rec…" at bounding box center [355, 141] width 711 height 718
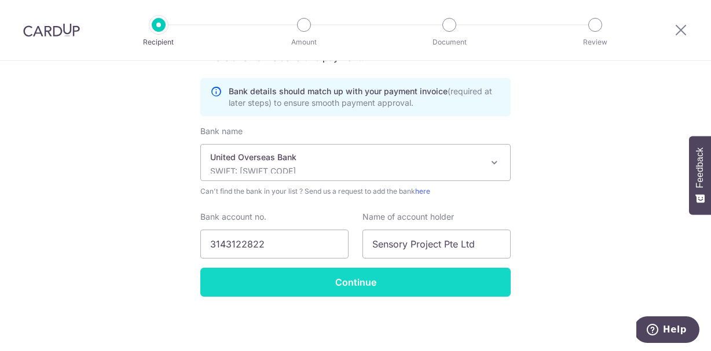
click at [287, 294] on input "Continue" at bounding box center [355, 282] width 310 height 29
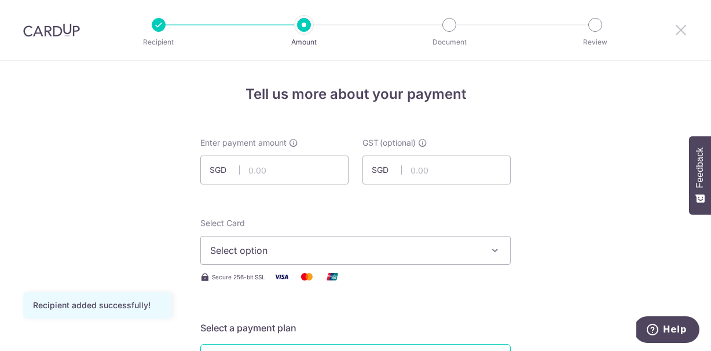
click at [677, 32] on icon at bounding box center [681, 30] width 14 height 14
